Goal: Navigation & Orientation: Find specific page/section

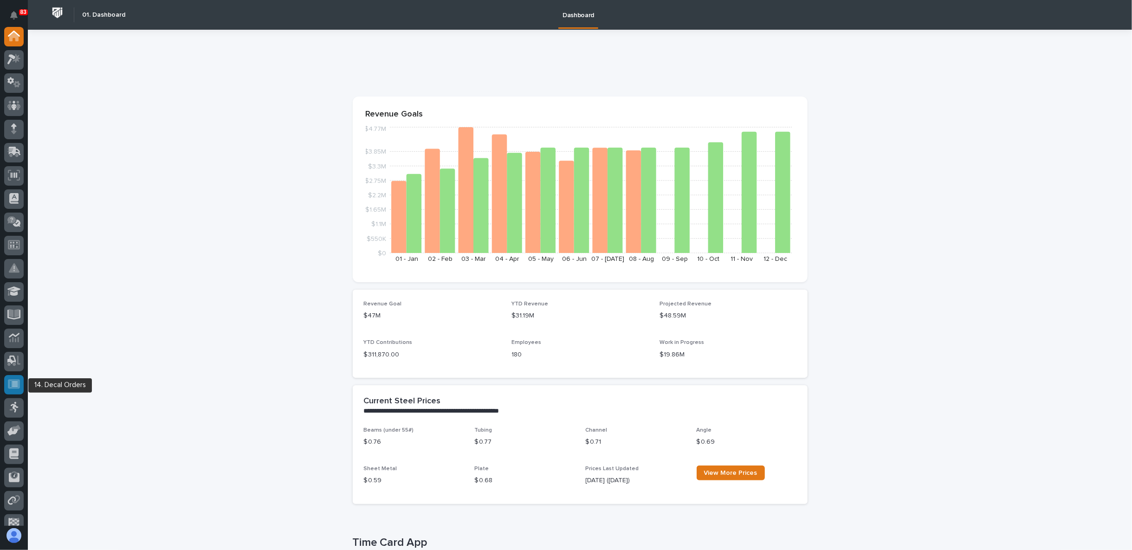
click at [15, 382] on icon at bounding box center [15, 384] width 6 height 5
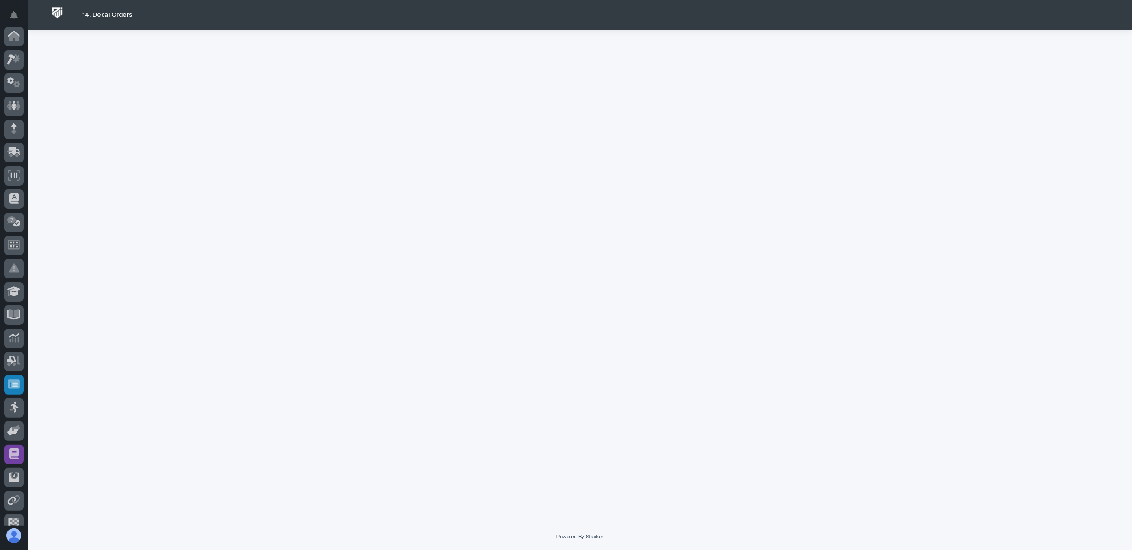
scroll to position [81, 0]
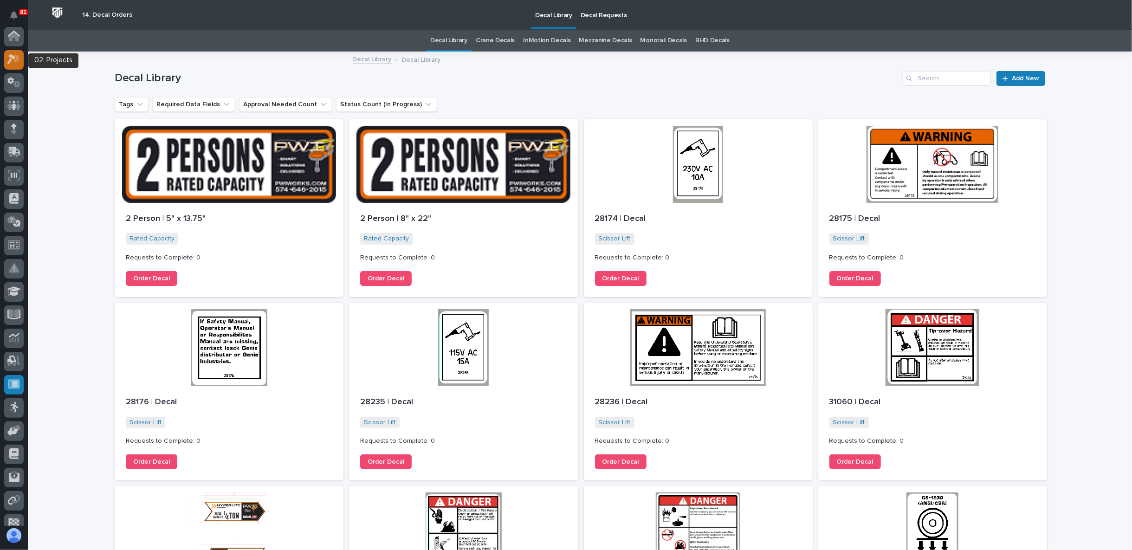
click at [14, 57] on icon at bounding box center [11, 60] width 8 height 10
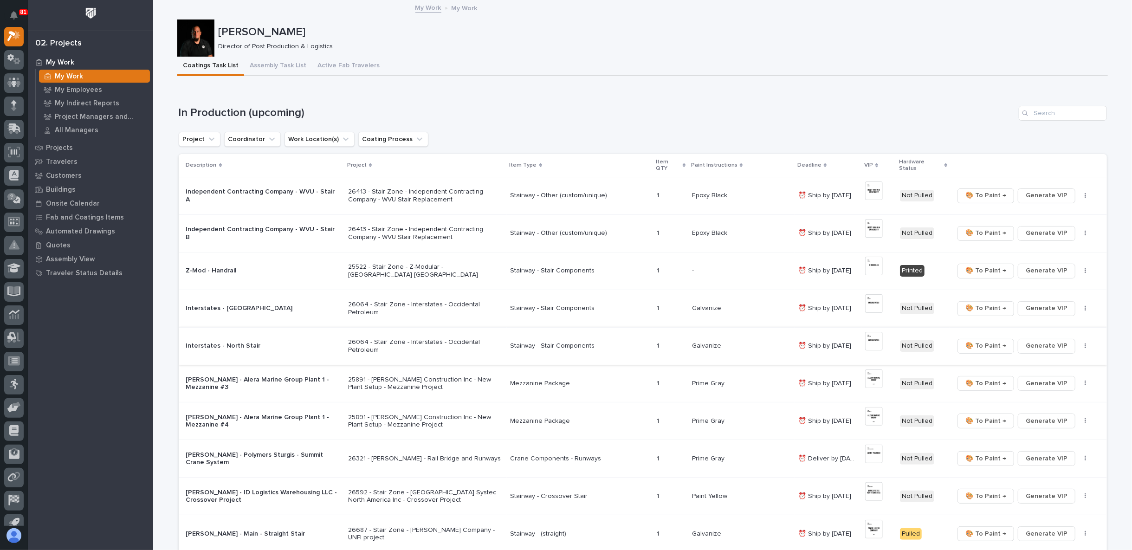
scroll to position [52, 0]
